Goal: Task Accomplishment & Management: Check status

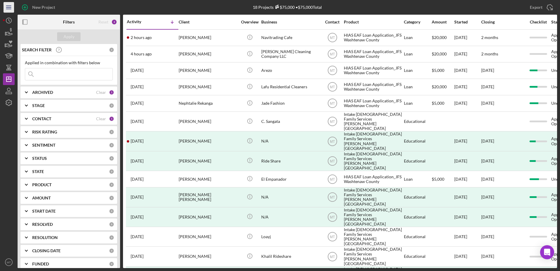
click at [9, 7] on line "button" at bounding box center [8, 7] width 5 height 0
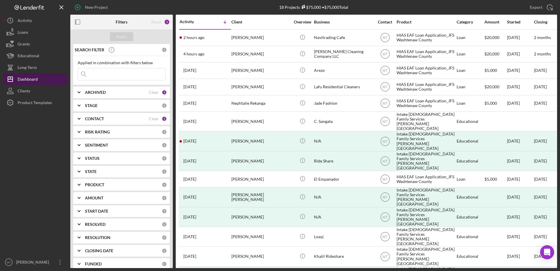
click at [24, 81] on div "Dashboard" at bounding box center [28, 79] width 20 height 13
click at [107, 72] on input at bounding box center [121, 74] width 87 height 12
type input "nephtalie"
click at [120, 35] on div "Apply" at bounding box center [121, 36] width 11 height 9
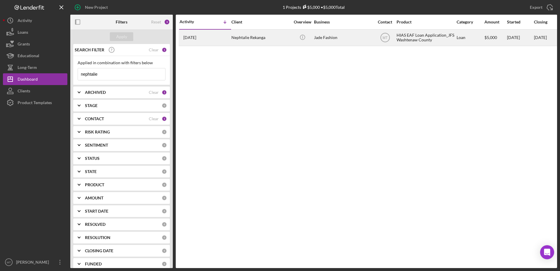
click at [267, 39] on div "Nephtalie Rekanga" at bounding box center [261, 38] width 59 height 16
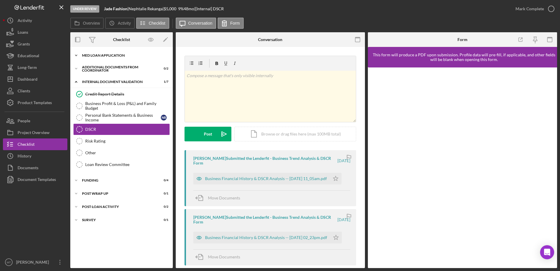
click at [100, 56] on div "MED Loan Application" at bounding box center [124, 56] width 84 height 4
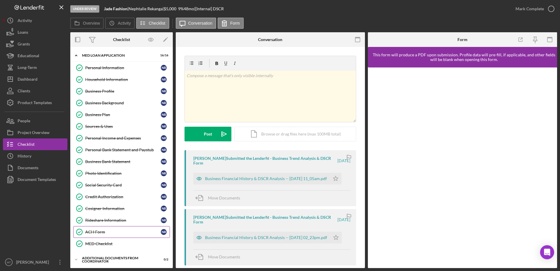
click at [101, 230] on div "ACH Form" at bounding box center [123, 232] width 76 height 5
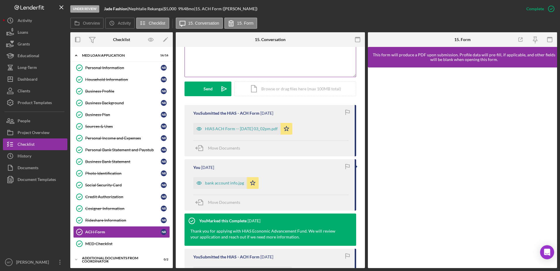
scroll to position [176, 0]
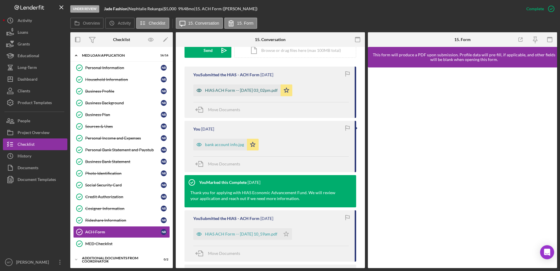
click at [226, 91] on div "HIAS ACH Form -- [DATE] 03_02pm.pdf" at bounding box center [241, 90] width 73 height 5
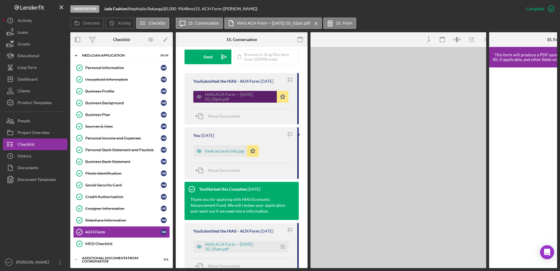
scroll to position [182, 0]
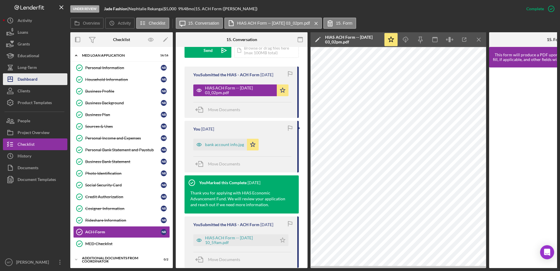
click at [43, 78] on button "Icon/Dashboard Dashboard" at bounding box center [35, 79] width 64 height 12
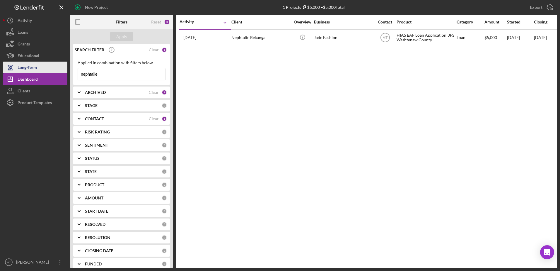
drag, startPoint x: 115, startPoint y: 74, endPoint x: 39, endPoint y: 69, distance: 76.1
click at [39, 69] on div "New Project 1 Projects $5,000 • $5,000 Total nephtalie Export Icon/Export Filte…" at bounding box center [280, 134] width 555 height 268
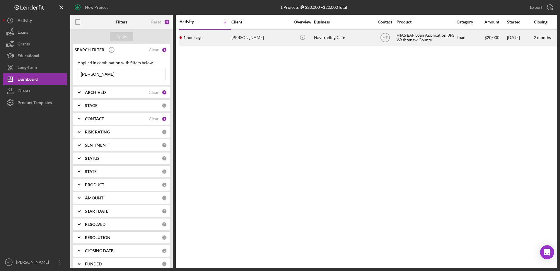
type input "[PERSON_NAME]"
click at [246, 35] on div "[PERSON_NAME]" at bounding box center [261, 38] width 59 height 16
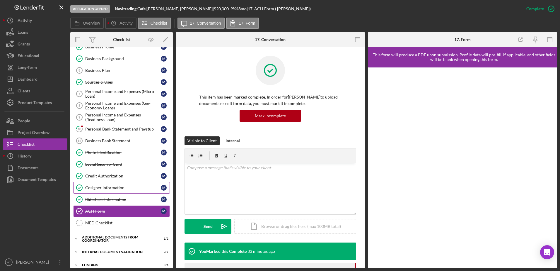
scroll to position [31, 0]
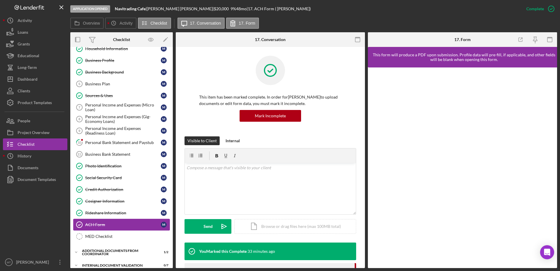
click at [101, 225] on div "ACH Form" at bounding box center [123, 224] width 76 height 5
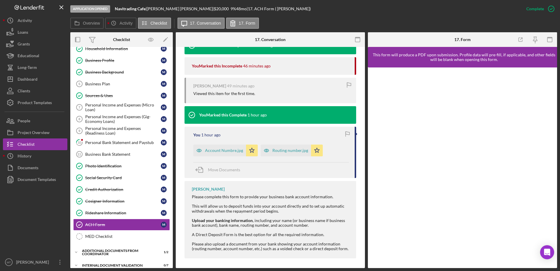
scroll to position [208, 0]
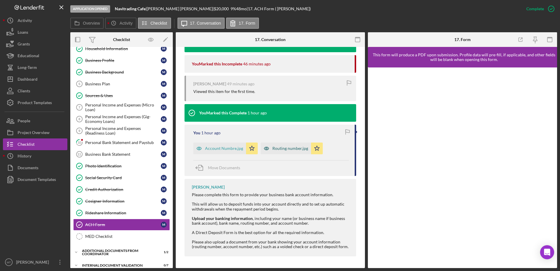
click at [274, 149] on div "Routing number.jpg" at bounding box center [291, 148] width 36 height 5
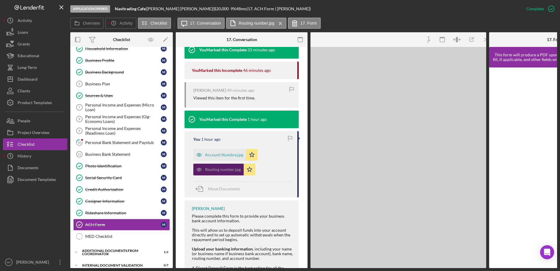
scroll to position [214, 0]
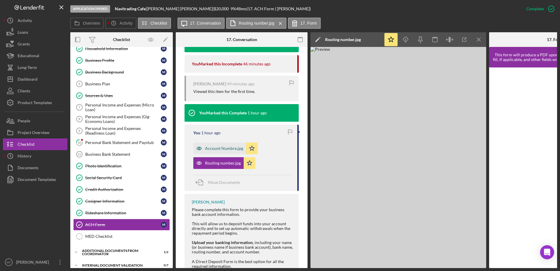
click at [220, 152] on div "Account Numbre.jpg" at bounding box center [219, 148] width 53 height 12
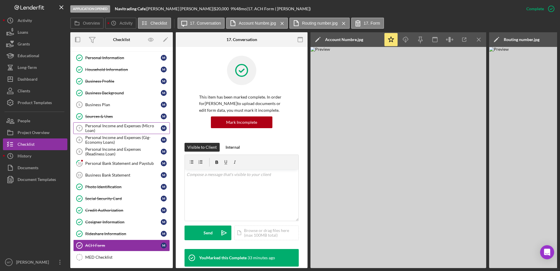
scroll to position [0, 0]
